Goal: Entertainment & Leisure: Consume media (video, audio)

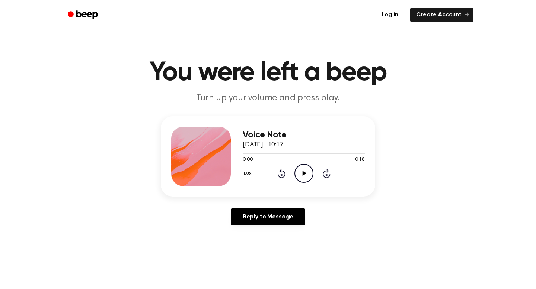
click at [313, 183] on icon "Play Audio" at bounding box center [303, 173] width 19 height 19
click at [312, 183] on icon "Play Audio" at bounding box center [303, 173] width 19 height 19
click at [313, 183] on icon "Play Audio" at bounding box center [303, 173] width 19 height 19
click at [312, 183] on icon "Pause Audio" at bounding box center [303, 173] width 19 height 19
click at [306, 183] on icon "Play Audio" at bounding box center [303, 173] width 19 height 19
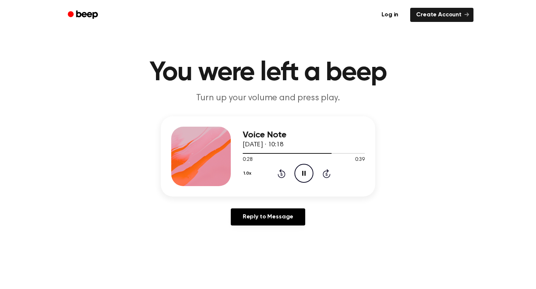
click at [305, 176] on icon at bounding box center [303, 173] width 3 height 5
click at [310, 183] on icon "Play Audio" at bounding box center [303, 173] width 19 height 19
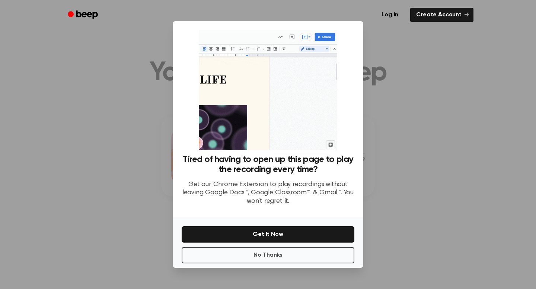
scroll to position [48, 0]
click at [290, 263] on button "No Thanks" at bounding box center [268, 255] width 173 height 16
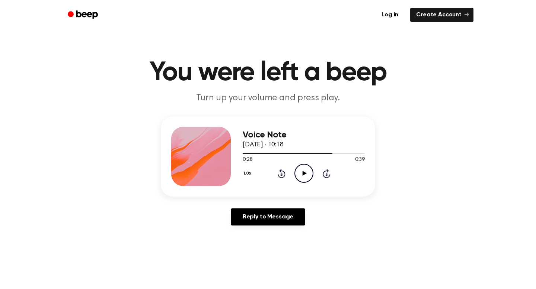
click at [313, 183] on icon "Play Audio" at bounding box center [303, 173] width 19 height 19
click at [310, 183] on icon "Play Audio" at bounding box center [303, 173] width 19 height 19
click at [307, 183] on icon "Play Audio" at bounding box center [303, 173] width 19 height 19
click at [313, 183] on icon "Pause Audio" at bounding box center [303, 173] width 19 height 19
click at [311, 183] on icon "Play Audio" at bounding box center [303, 173] width 19 height 19
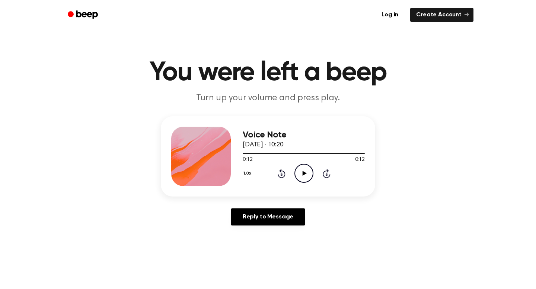
click at [313, 183] on icon "Play Audio" at bounding box center [303, 173] width 19 height 19
click at [306, 176] on icon at bounding box center [304, 173] width 4 height 5
click at [305, 176] on icon at bounding box center [303, 173] width 3 height 5
click at [310, 183] on icon "Play Audio" at bounding box center [303, 173] width 19 height 19
click at [313, 183] on icon "Play Audio" at bounding box center [303, 173] width 19 height 19
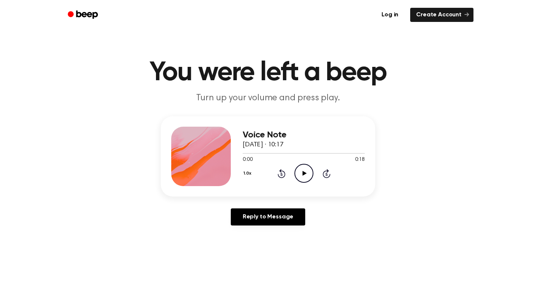
click at [308, 183] on icon "Play Audio" at bounding box center [303, 173] width 19 height 19
